Goal: Information Seeking & Learning: Learn about a topic

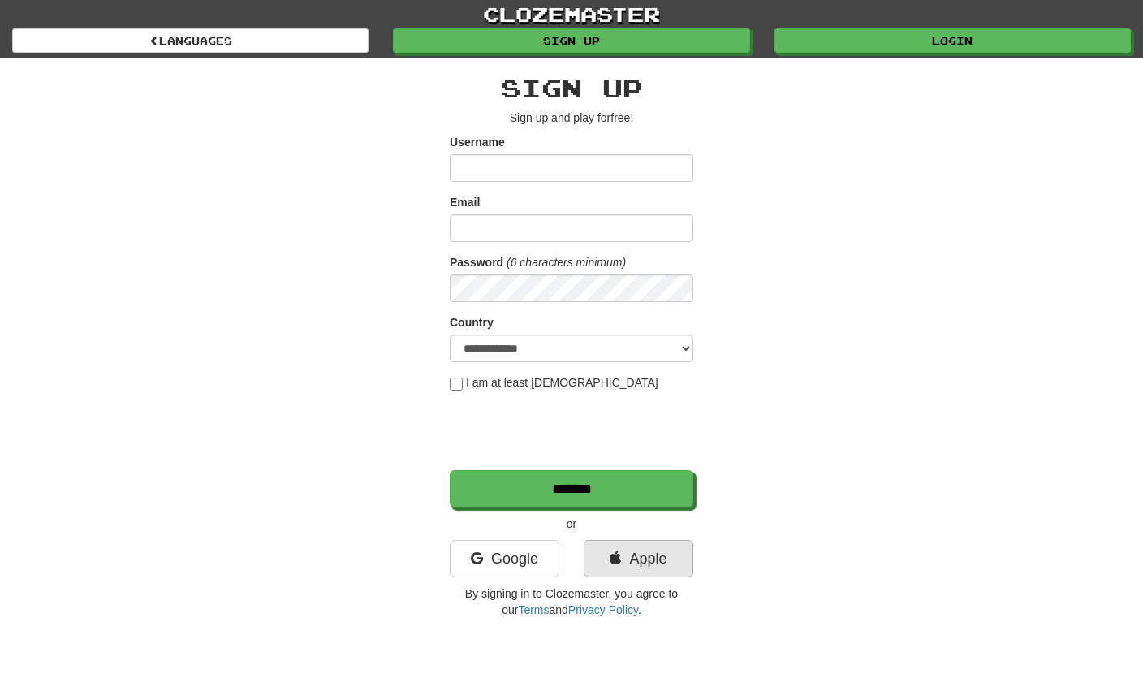
click at [637, 552] on link "Apple" at bounding box center [639, 558] width 110 height 37
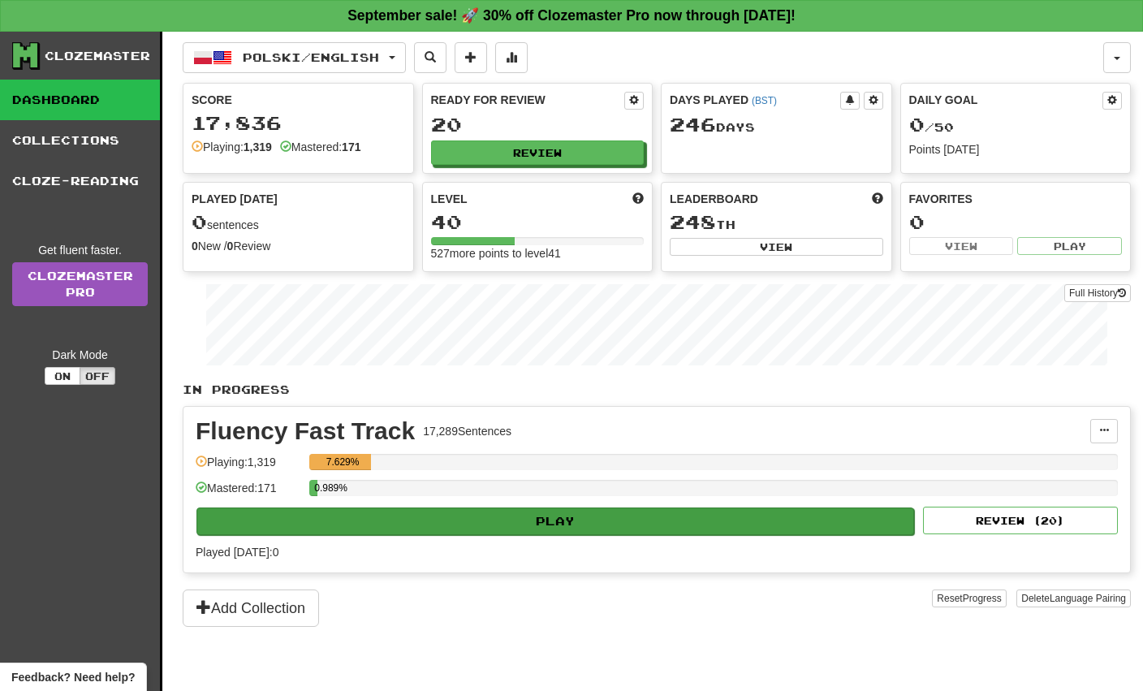
click at [567, 515] on button "Play" at bounding box center [555, 521] width 718 height 28
select select "**"
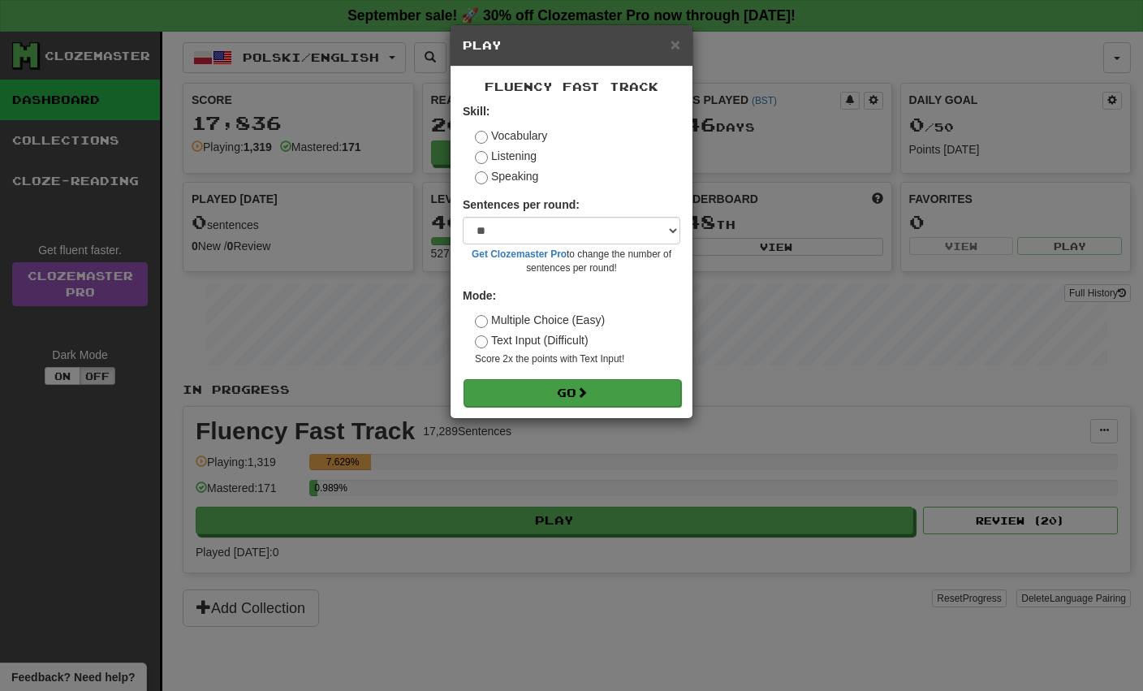
click at [551, 386] on button "Go" at bounding box center [572, 393] width 218 height 28
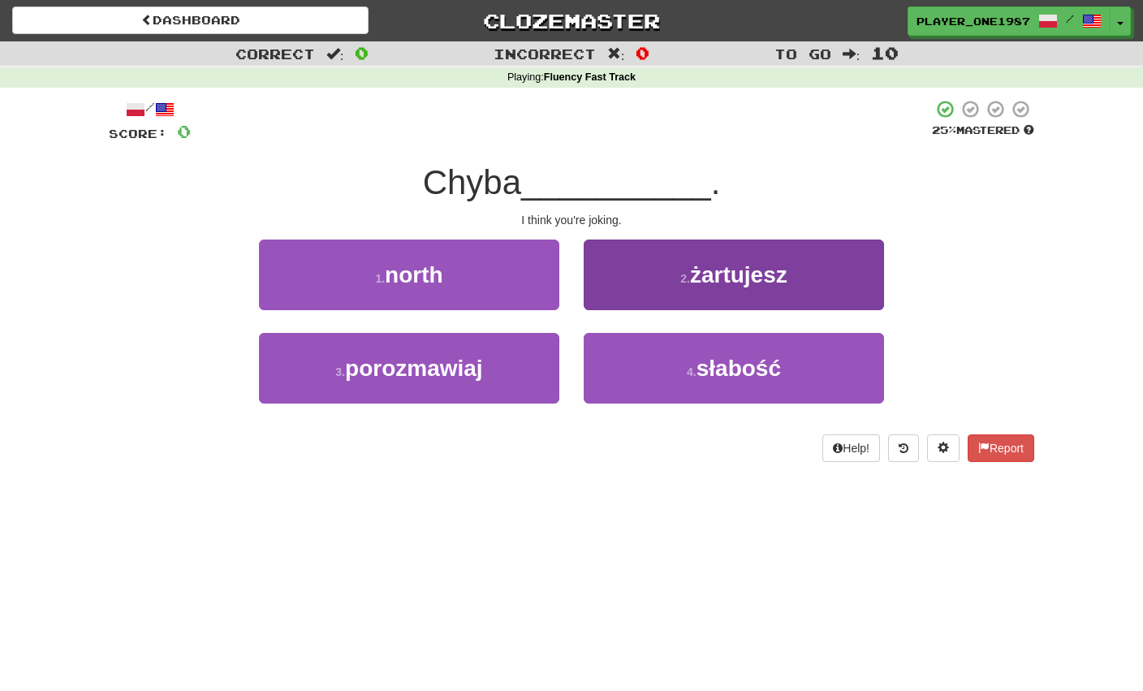
click at [634, 269] on button "2 . żartujesz" at bounding box center [734, 274] width 300 height 71
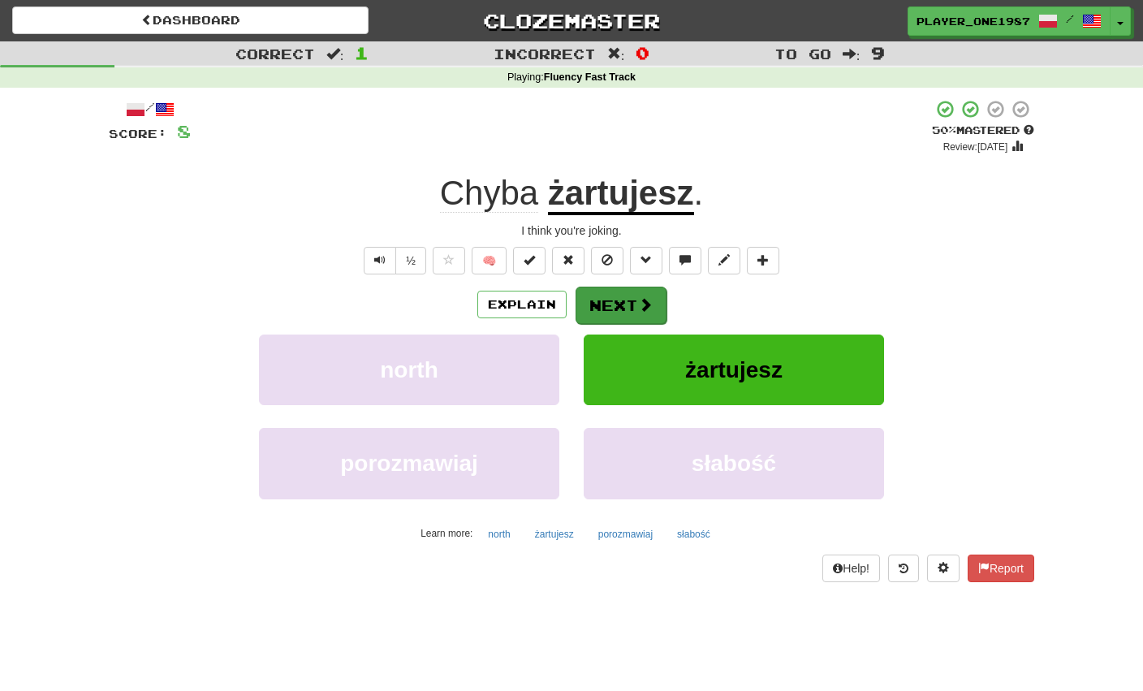
click at [600, 307] on button "Next" at bounding box center [621, 305] width 91 height 37
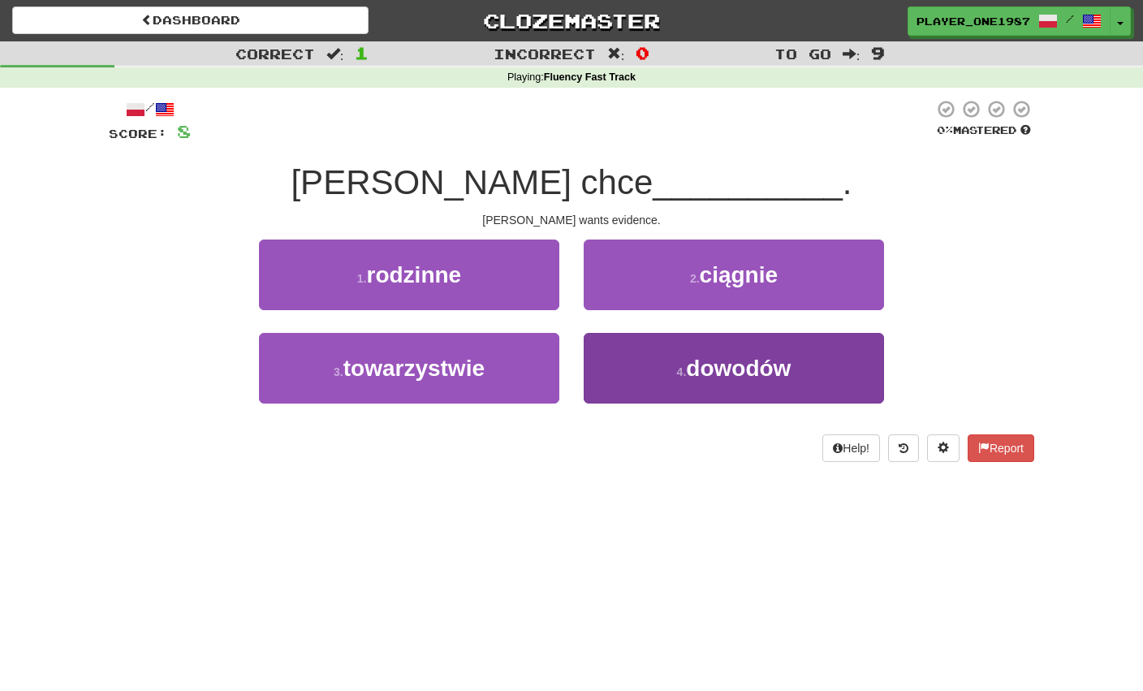
click at [718, 359] on span "dowodów" at bounding box center [738, 368] width 105 height 25
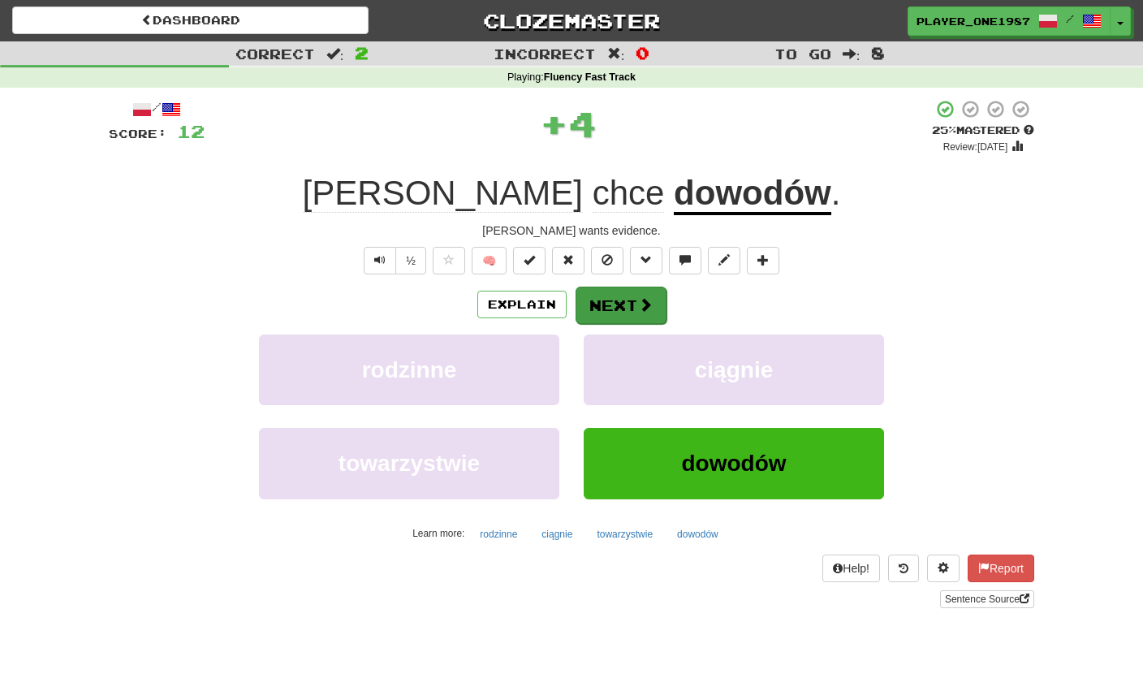
click at [621, 312] on button "Next" at bounding box center [621, 305] width 91 height 37
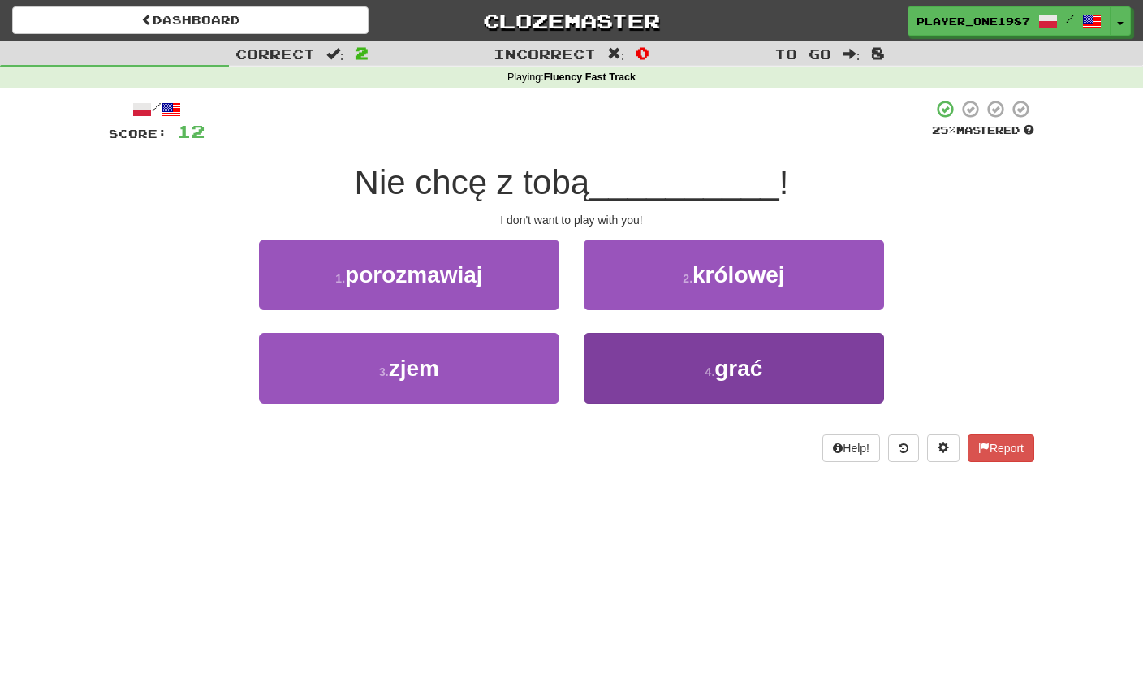
click at [640, 372] on button "4 . grać" at bounding box center [734, 368] width 300 height 71
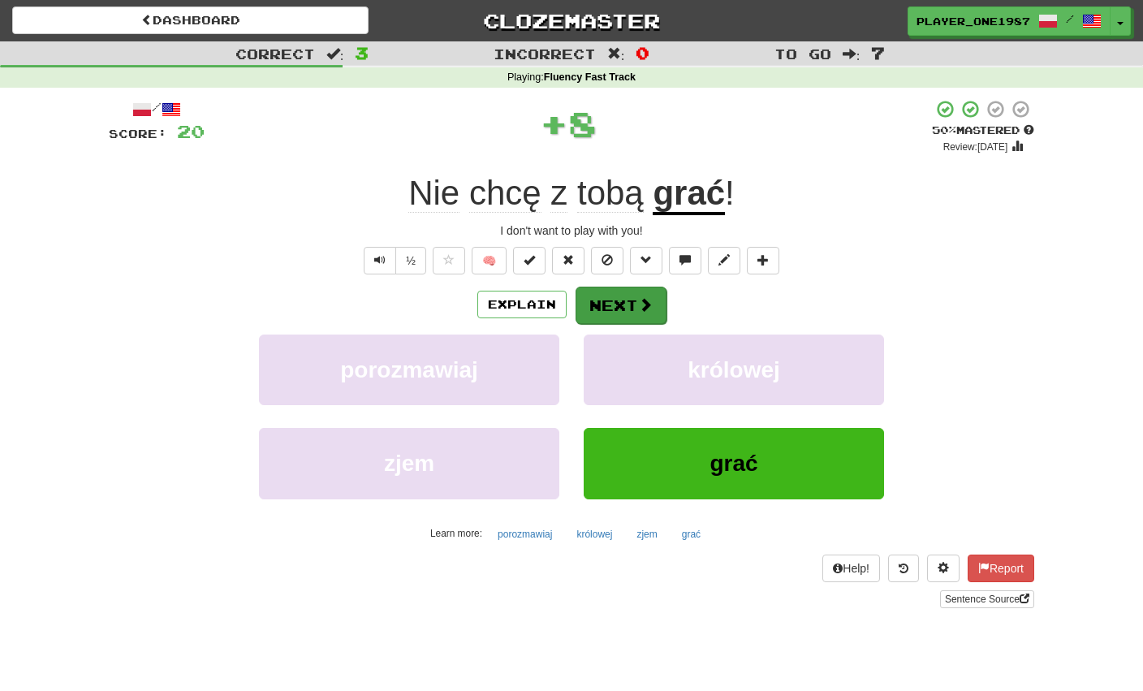
click at [632, 308] on button "Next" at bounding box center [621, 305] width 91 height 37
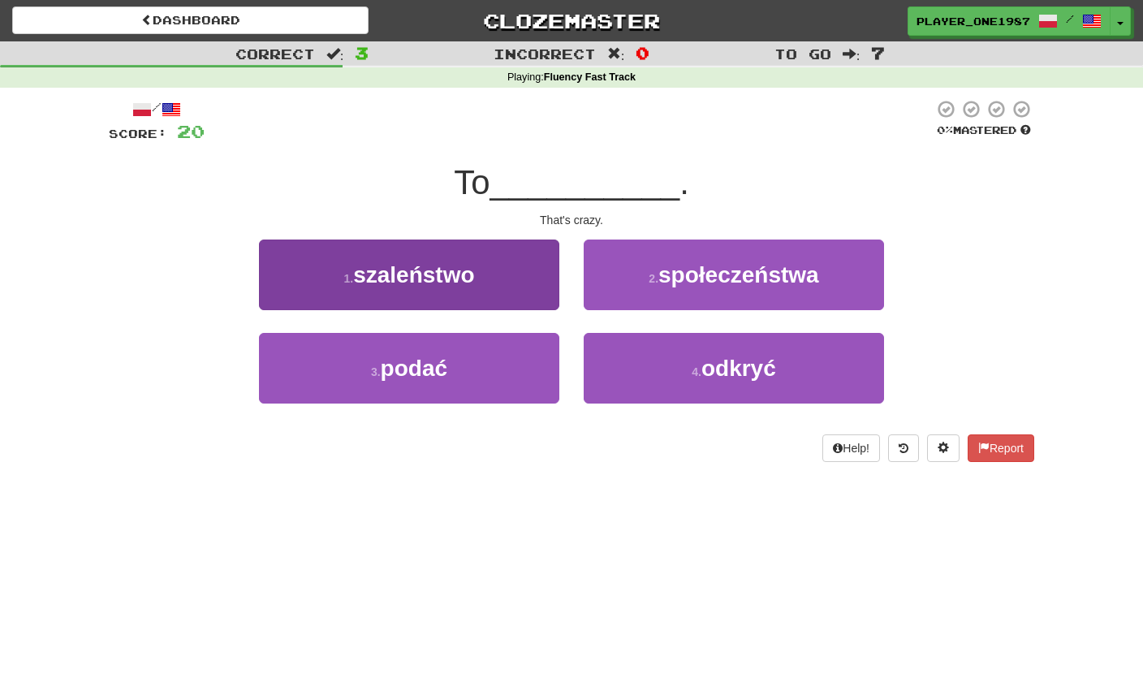
click at [530, 280] on button "1 . szaleństwo" at bounding box center [409, 274] width 300 height 71
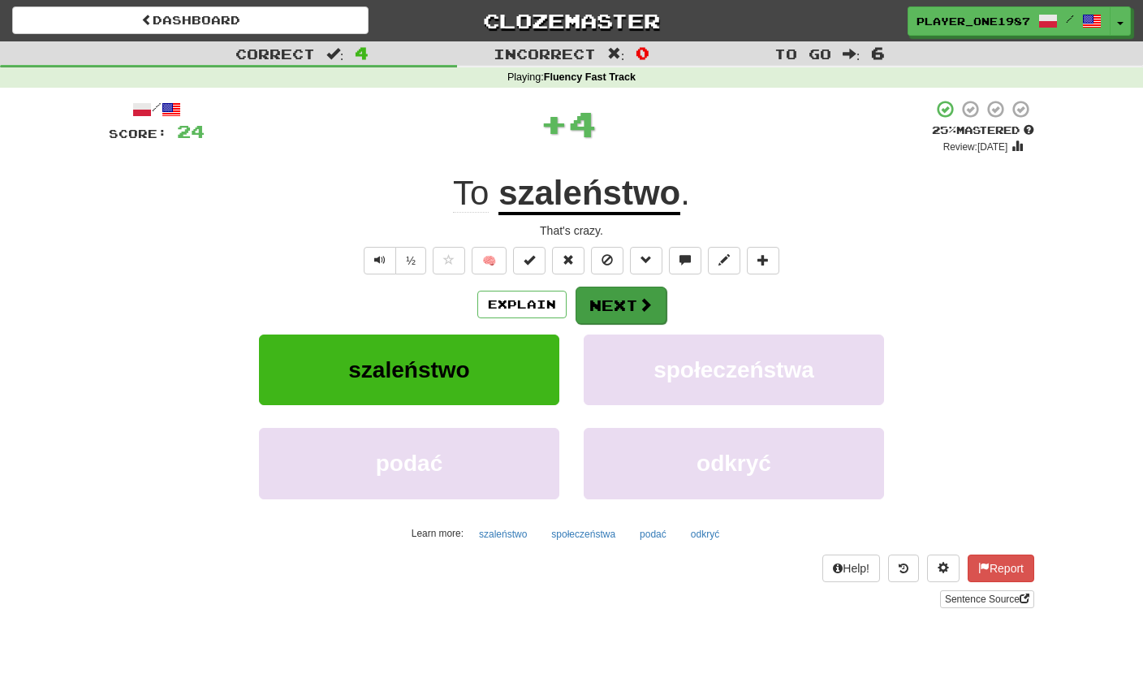
click at [594, 304] on button "Next" at bounding box center [621, 305] width 91 height 37
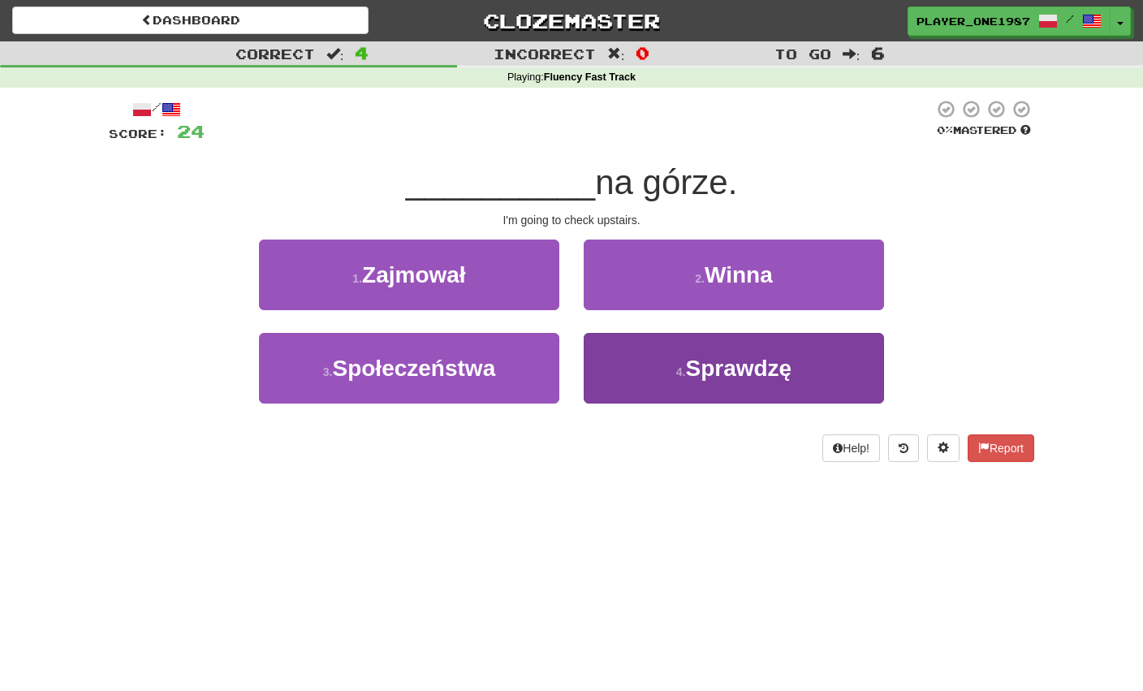
click at [619, 369] on button "4 . Sprawdzę" at bounding box center [734, 368] width 300 height 71
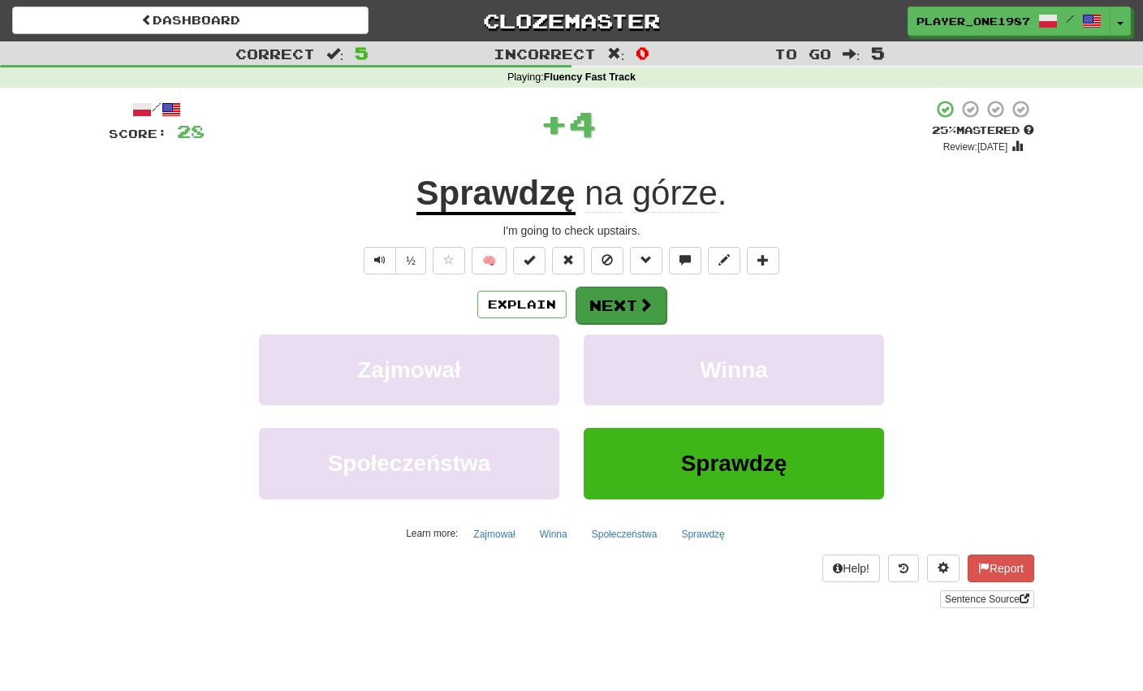
click at [608, 293] on button "Next" at bounding box center [621, 305] width 91 height 37
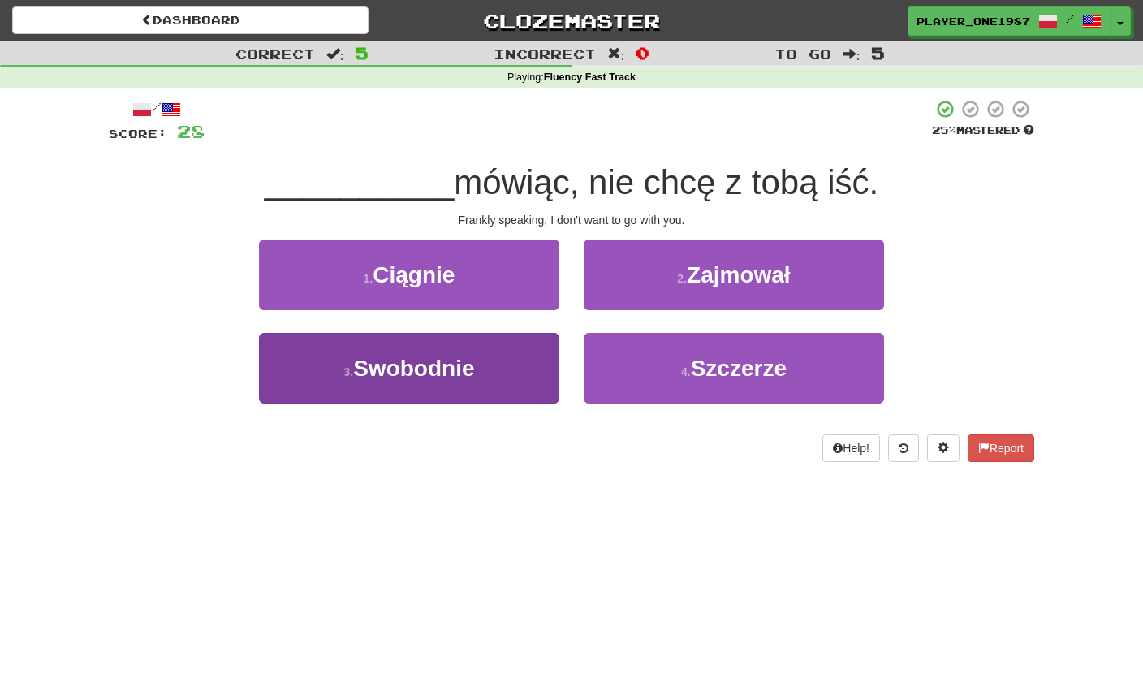
click at [519, 358] on button "3 . [GEOGRAPHIC_DATA]" at bounding box center [409, 368] width 300 height 71
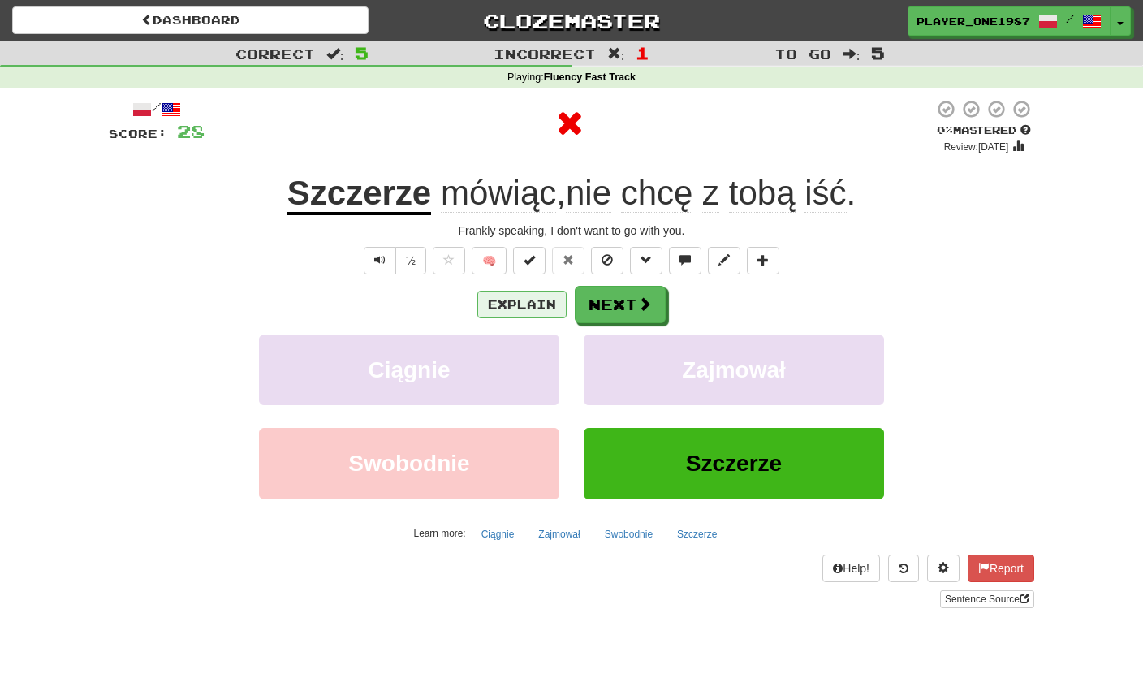
click at [539, 313] on button "Explain" at bounding box center [521, 305] width 89 height 28
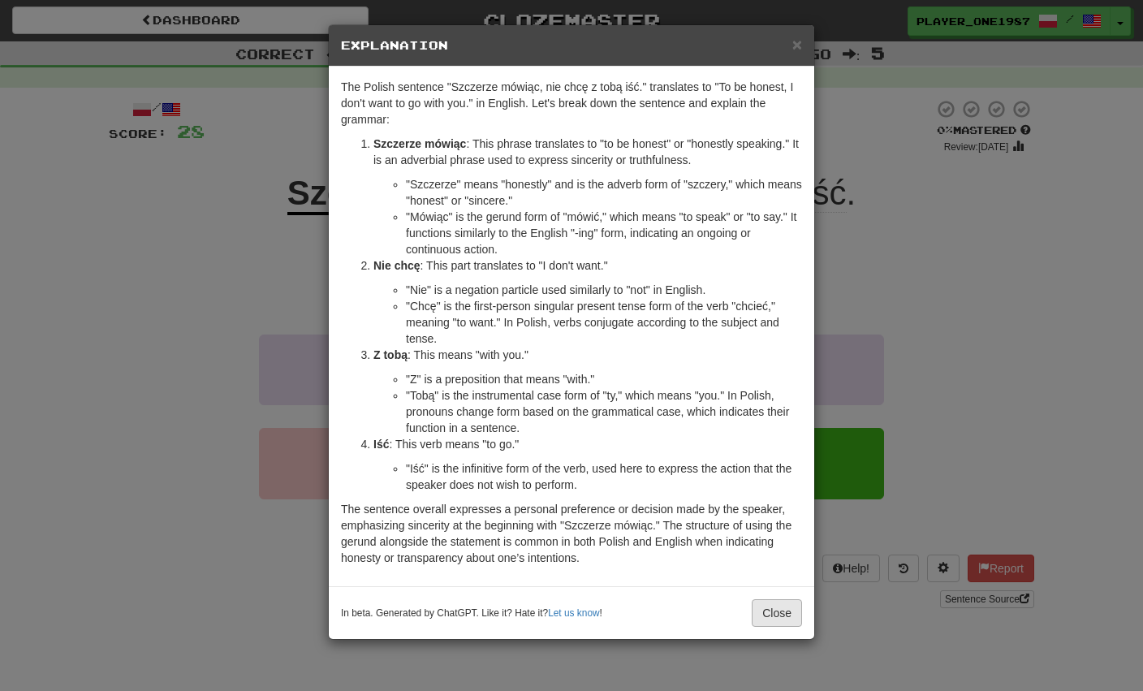
click at [777, 610] on button "Close" at bounding box center [777, 613] width 50 height 28
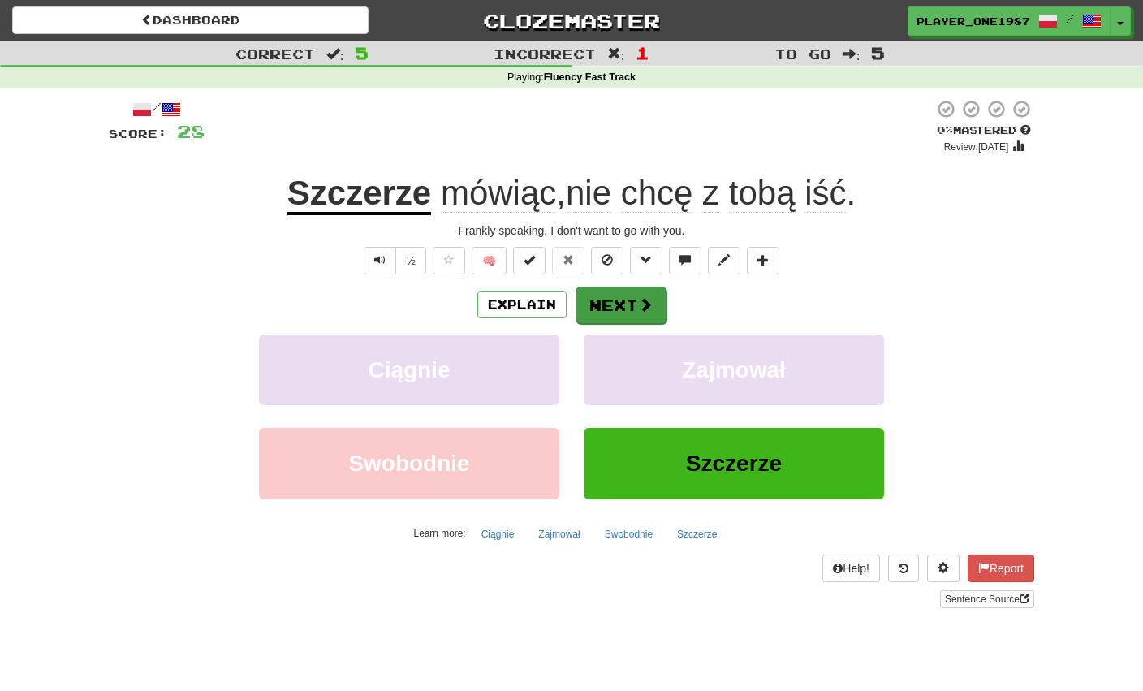
click at [645, 308] on span at bounding box center [645, 304] width 15 height 15
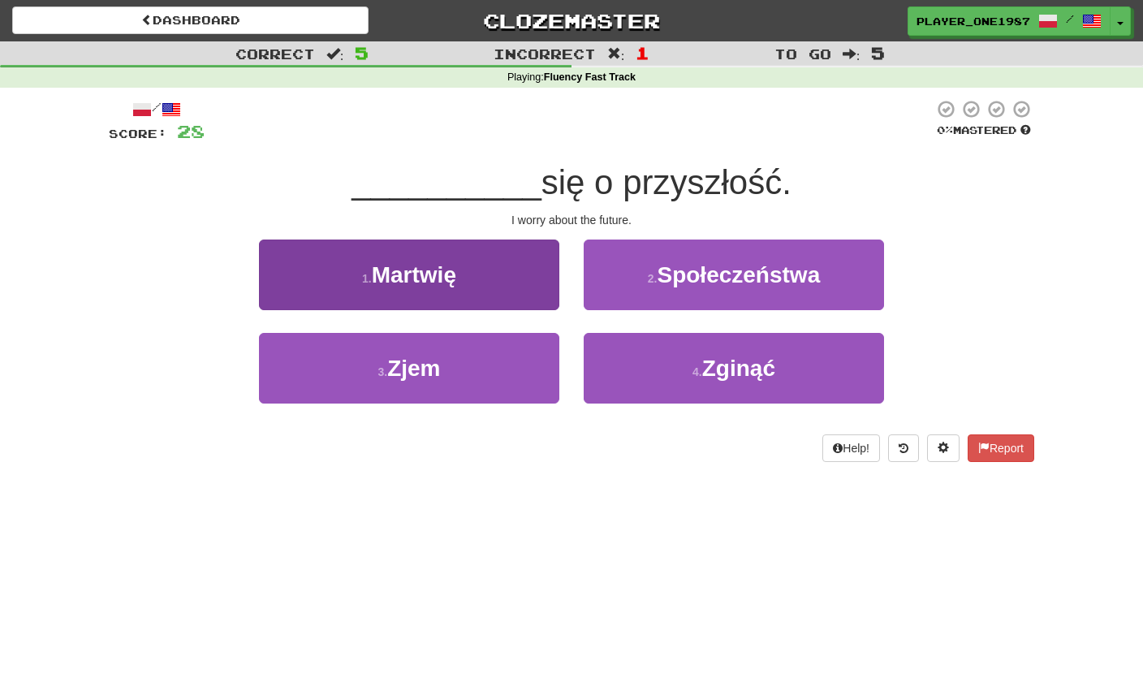
click at [517, 278] on button "1 . [GEOGRAPHIC_DATA]" at bounding box center [409, 274] width 300 height 71
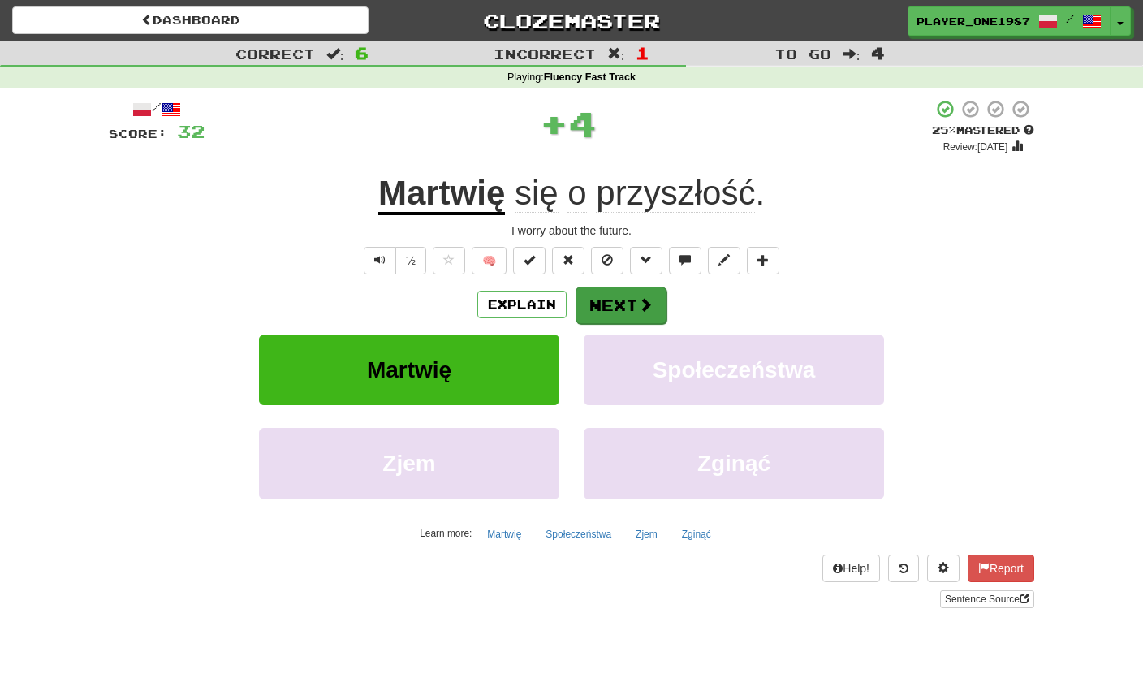
click at [594, 302] on button "Next" at bounding box center [621, 305] width 91 height 37
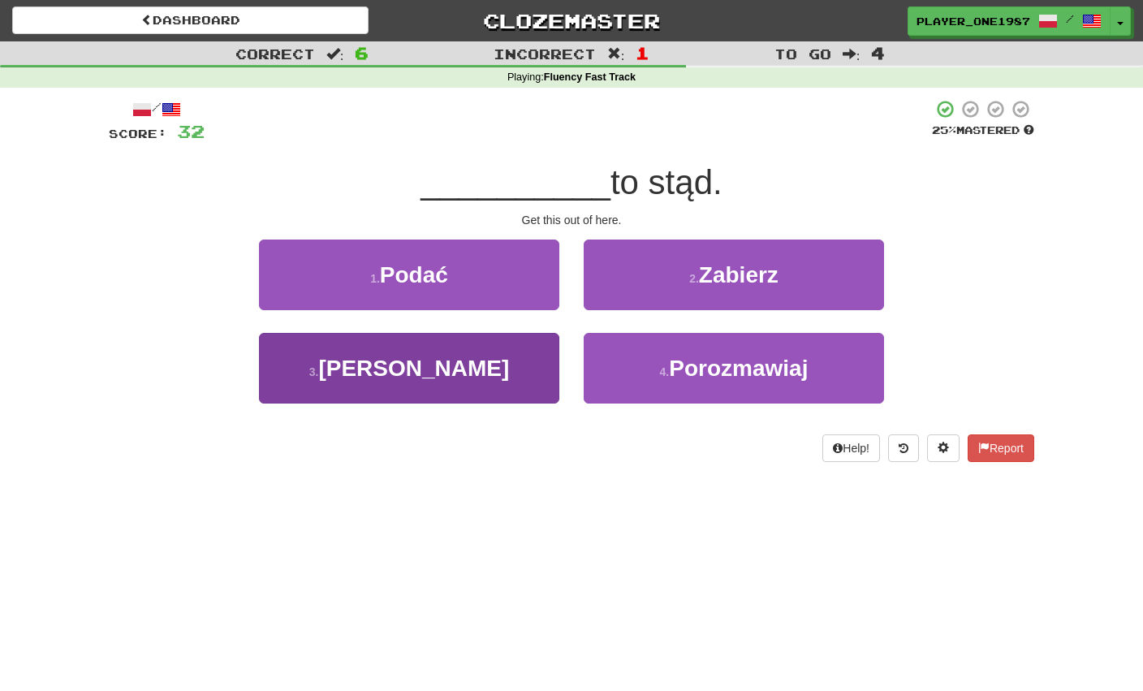
click at [511, 360] on button "3 . [PERSON_NAME]" at bounding box center [409, 368] width 300 height 71
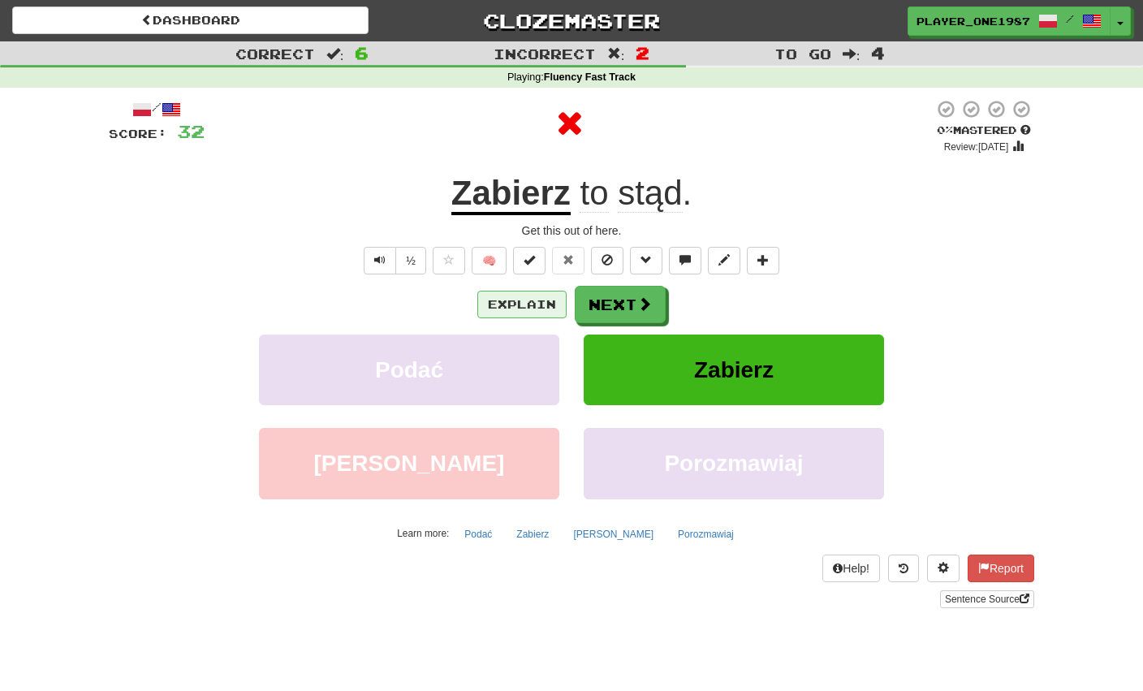
click at [550, 312] on button "Explain" at bounding box center [521, 305] width 89 height 28
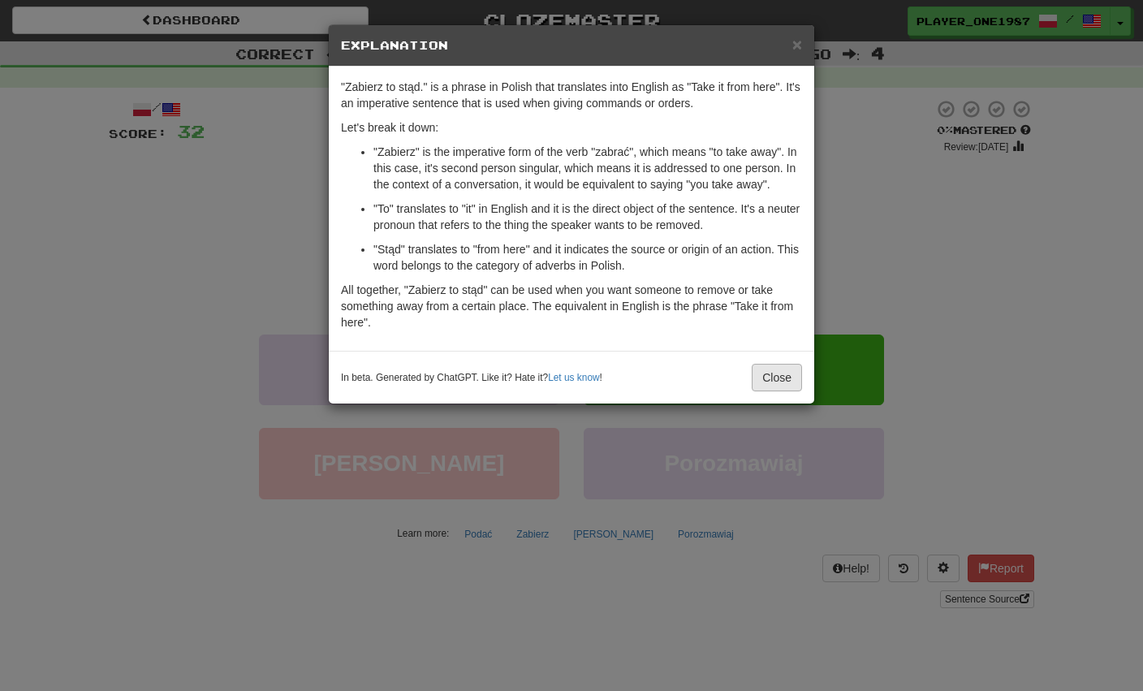
click at [766, 371] on button "Close" at bounding box center [777, 378] width 50 height 28
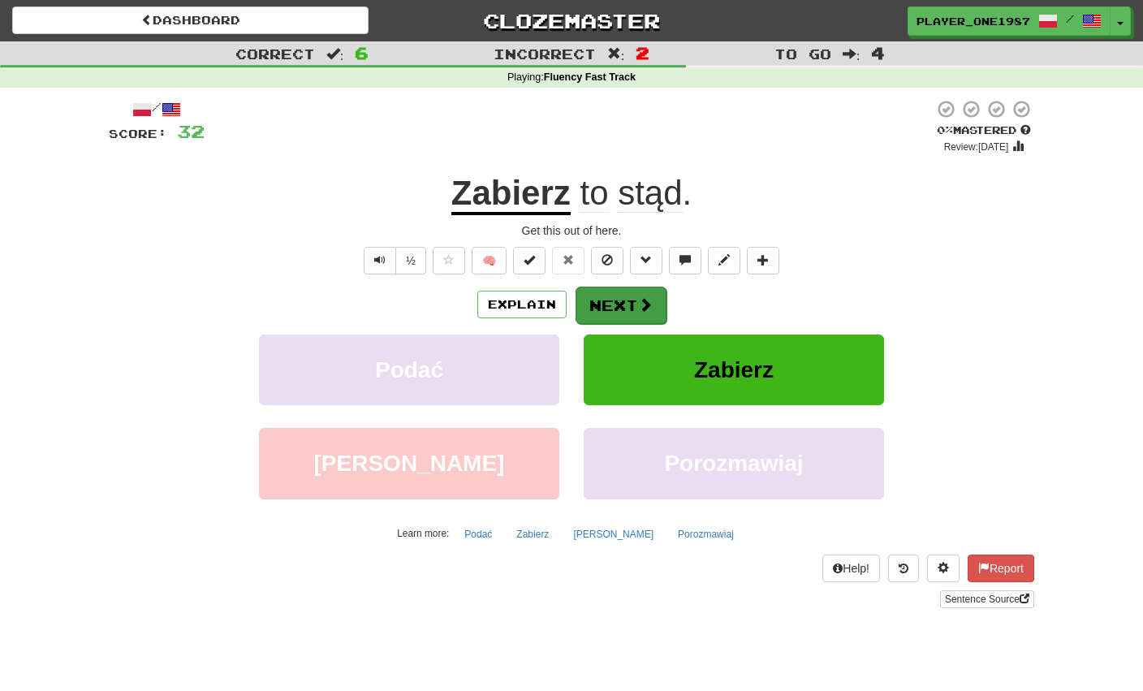
click at [628, 308] on button "Next" at bounding box center [621, 305] width 91 height 37
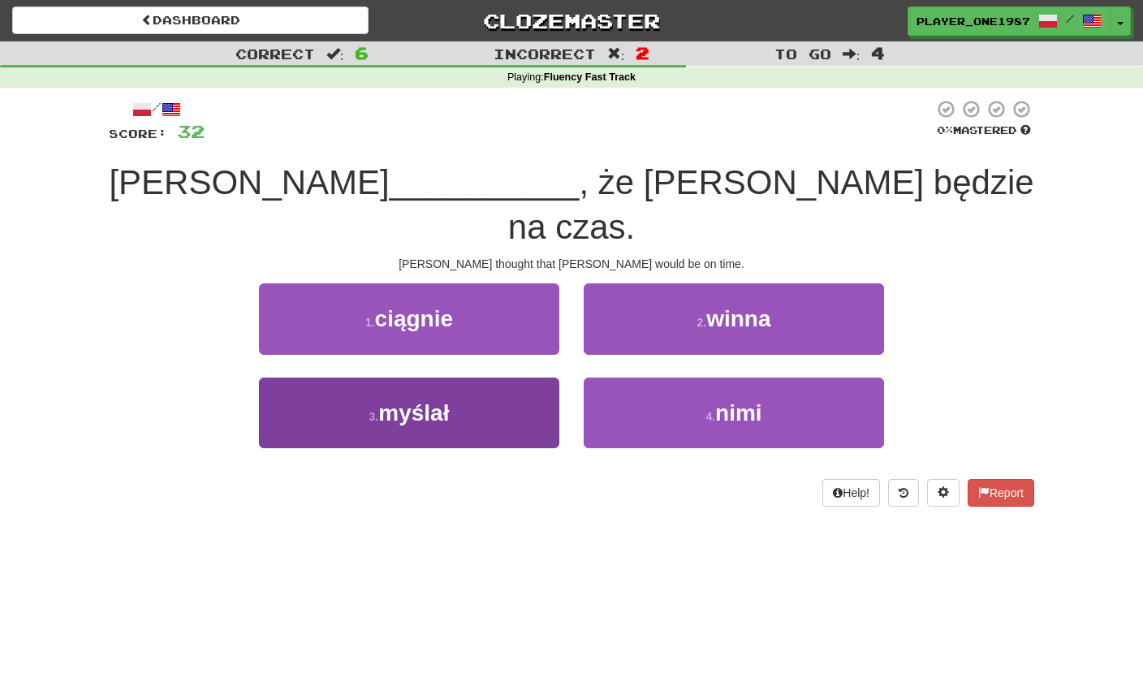
click at [478, 382] on button "3 . myślał" at bounding box center [409, 412] width 300 height 71
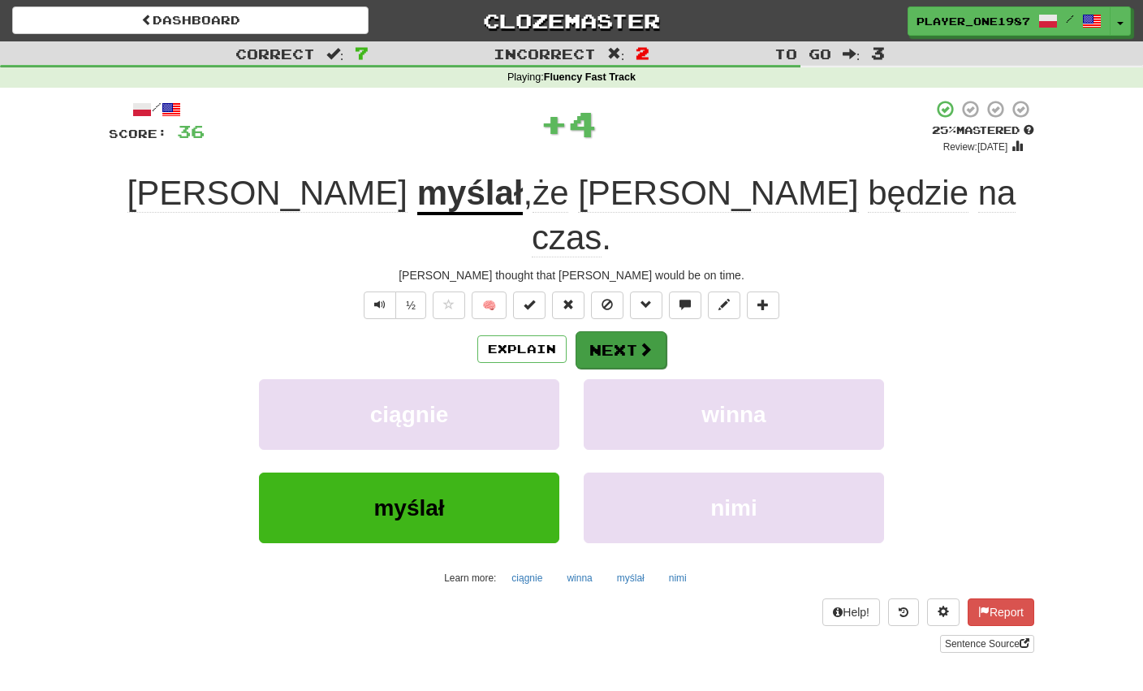
click at [619, 331] on button "Next" at bounding box center [621, 349] width 91 height 37
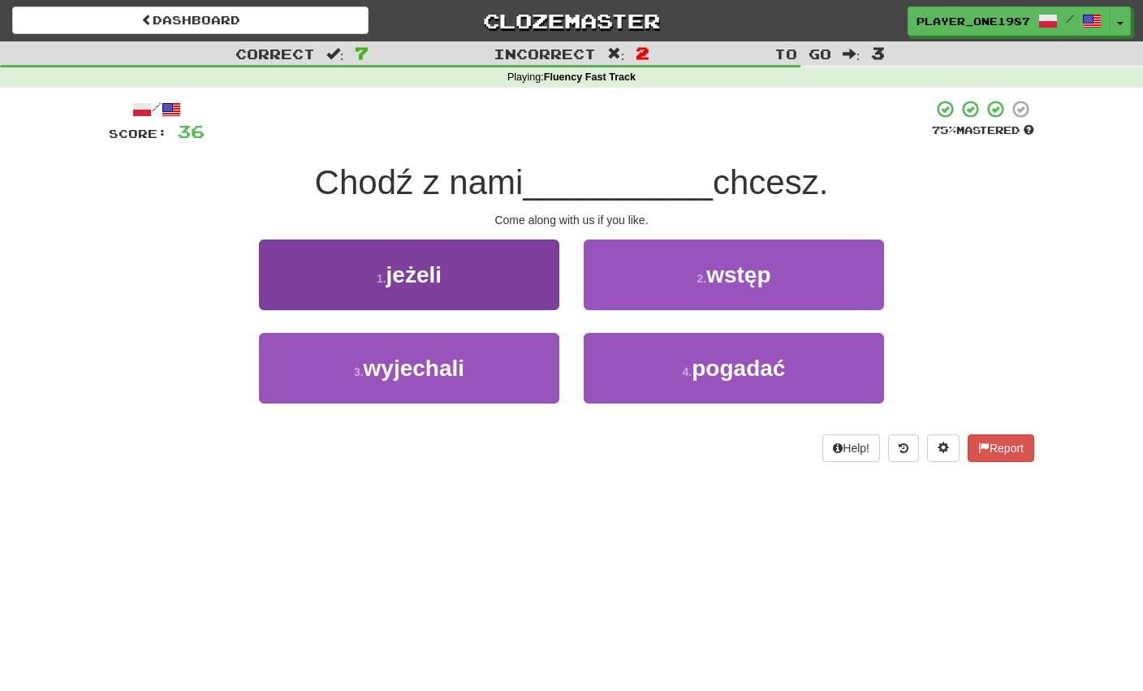
click at [531, 280] on button "1 . jeżeli" at bounding box center [409, 274] width 300 height 71
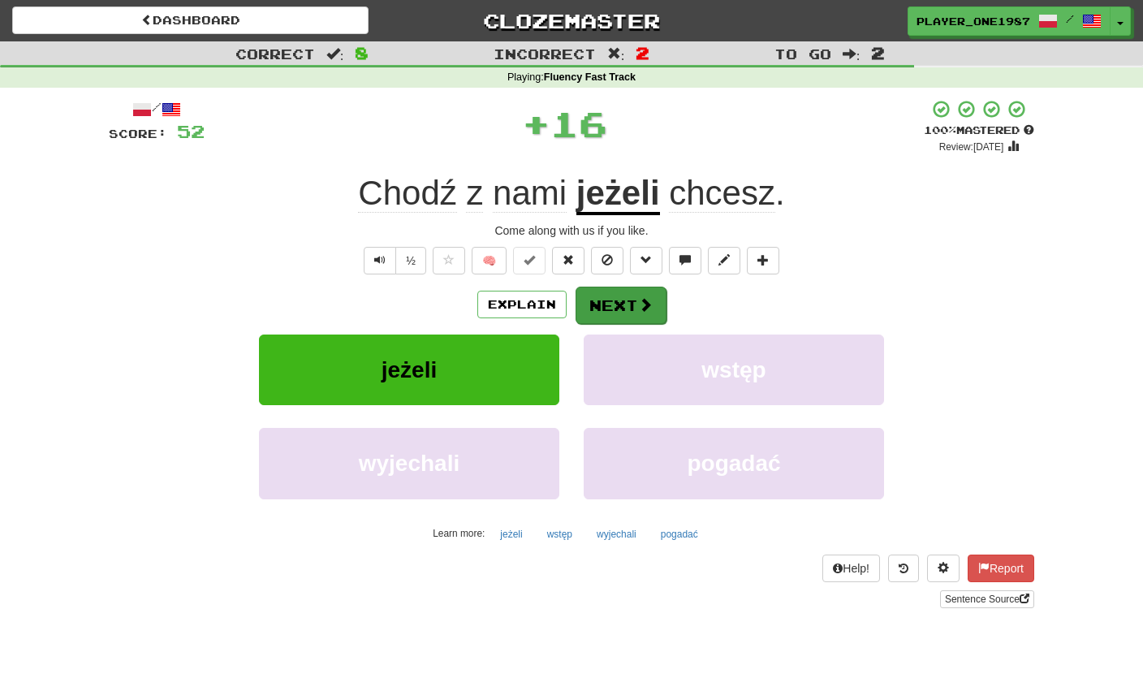
click at [607, 304] on button "Next" at bounding box center [621, 305] width 91 height 37
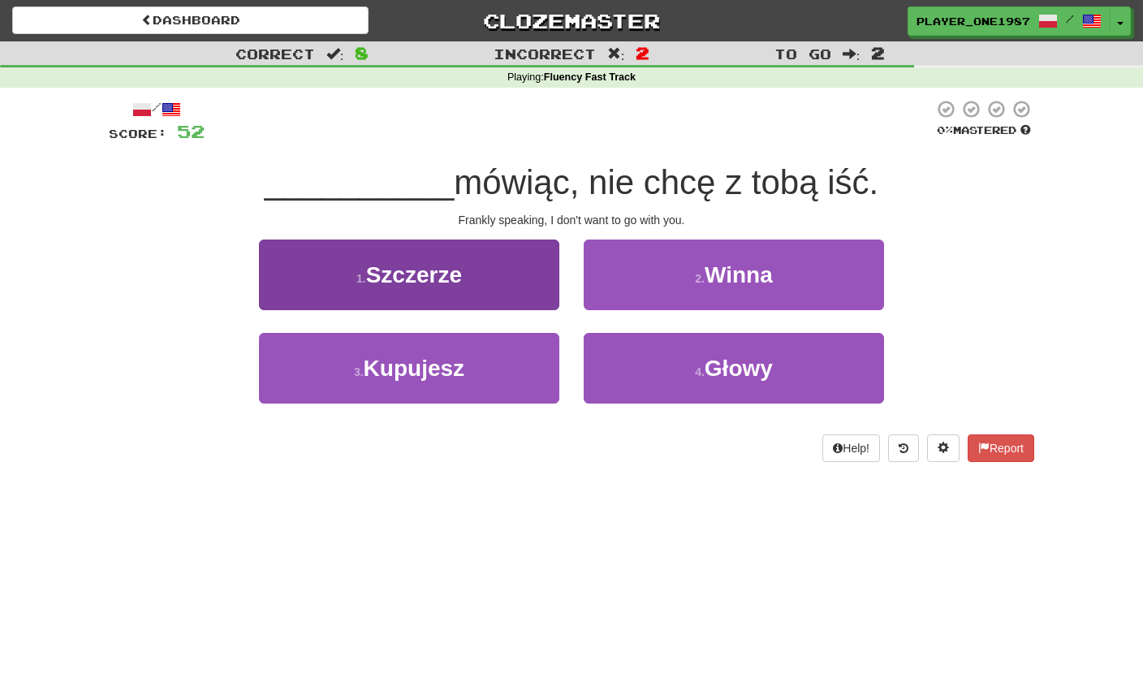
click at [508, 282] on button "1 . Szczerze" at bounding box center [409, 274] width 300 height 71
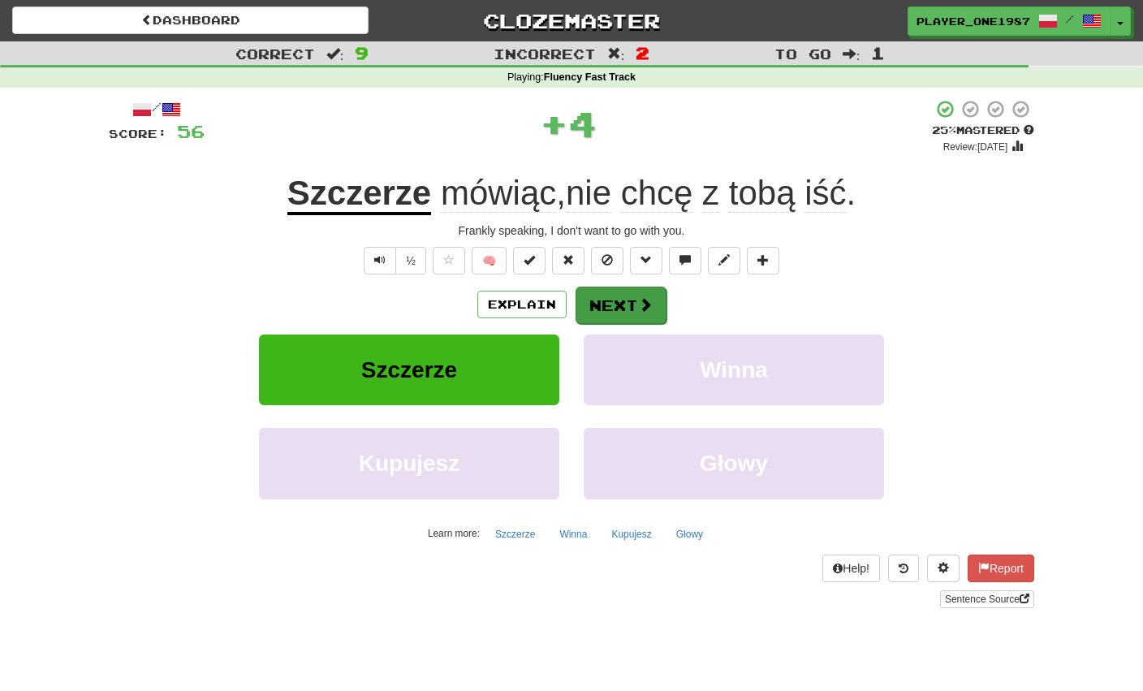
click at [630, 304] on button "Next" at bounding box center [621, 305] width 91 height 37
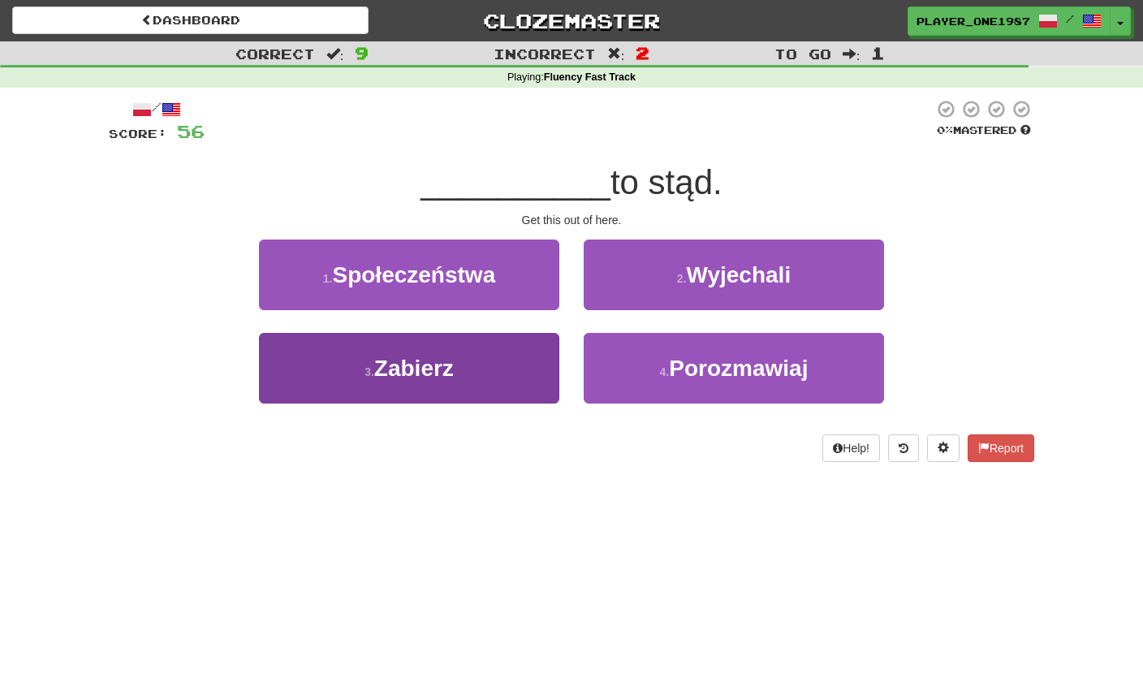
click at [496, 361] on button "3 . Zabierz" at bounding box center [409, 368] width 300 height 71
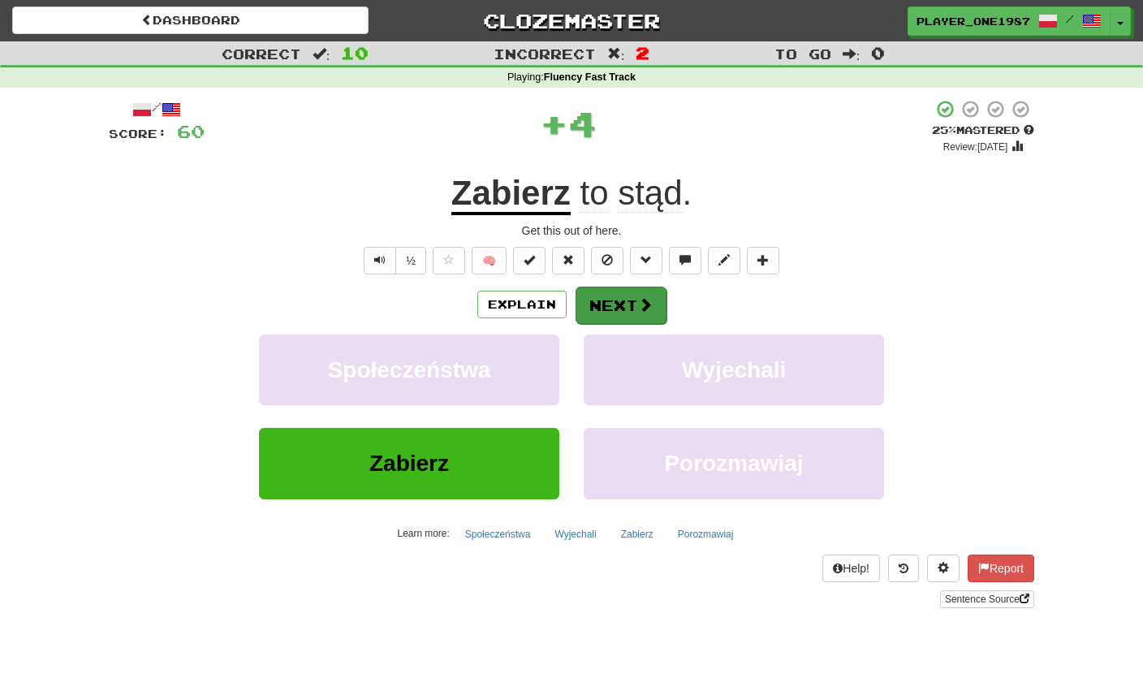
click at [611, 301] on button "Next" at bounding box center [621, 305] width 91 height 37
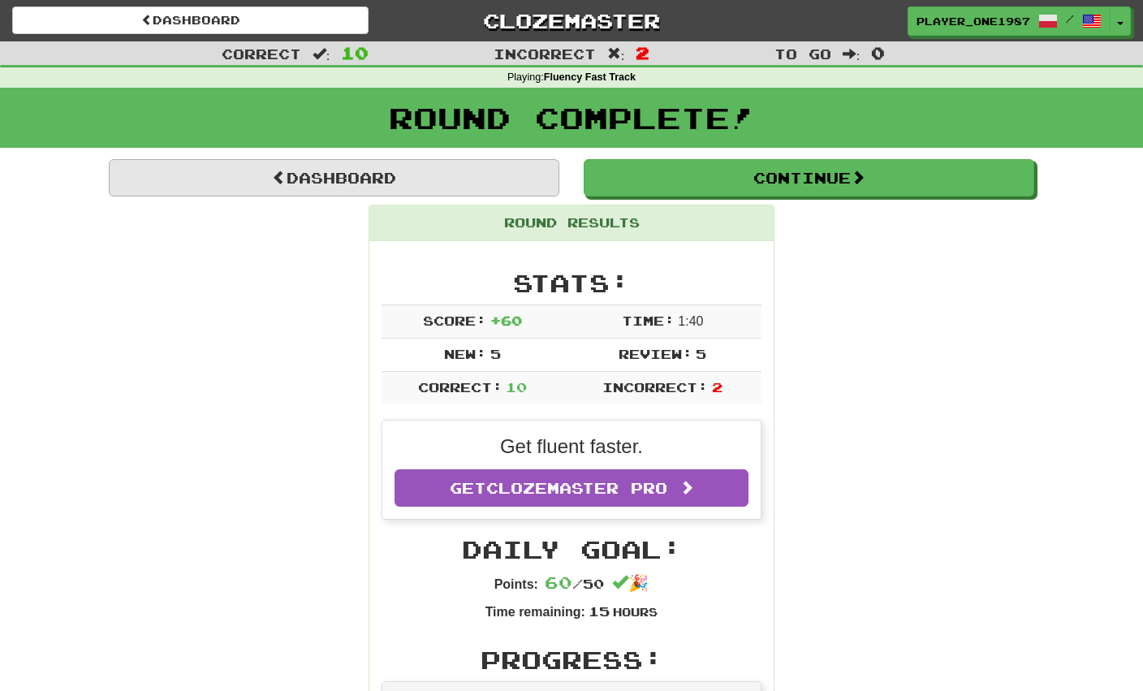
click at [478, 190] on link "Dashboard" at bounding box center [334, 177] width 451 height 37
